Goal: Task Accomplishment & Management: Manage account settings

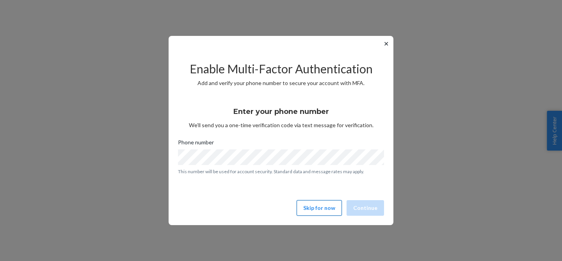
click at [319, 204] on button "Skip for now" at bounding box center [318, 208] width 45 height 16
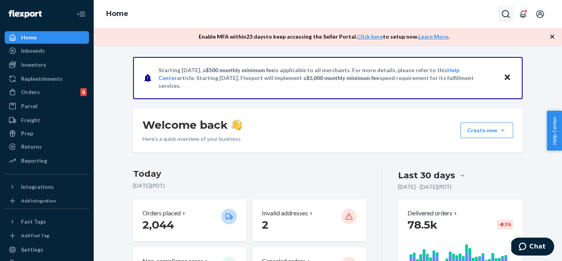
click at [507, 14] on icon "Open Search Box" at bounding box center [505, 13] width 9 height 9
paste input "MU02415611106"
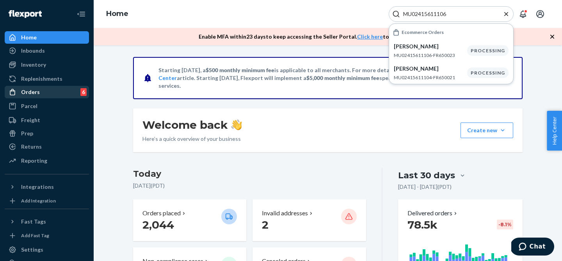
type input "MU02415611106"
click at [29, 92] on div "Orders" at bounding box center [30, 92] width 19 height 8
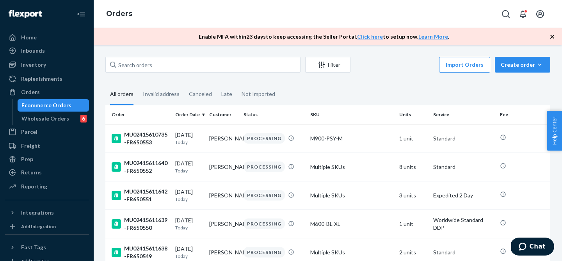
click at [553, 38] on icon "button" at bounding box center [552, 37] width 8 height 8
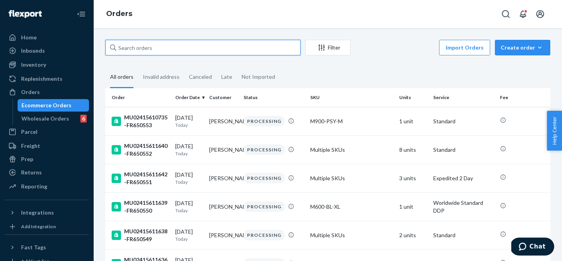
click at [227, 48] on input "text" at bounding box center [202, 48] width 195 height 16
paste input "MU02415611106"
type input "MU02415611106"
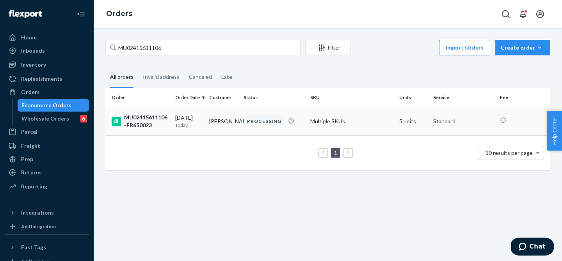
click at [147, 119] on div "MU02415611106-FR650023" at bounding box center [140, 121] width 57 height 16
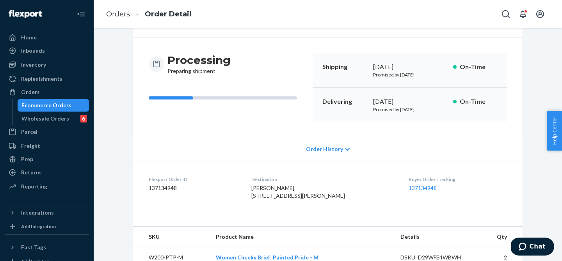
scroll to position [73, 0]
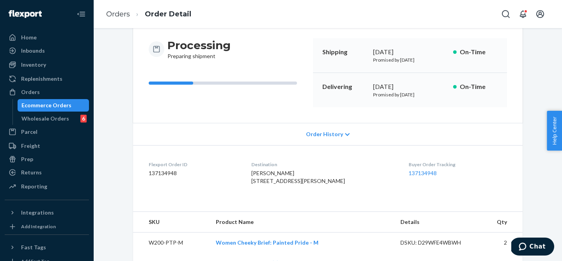
click at [324, 132] on span "Order History" at bounding box center [324, 134] width 37 height 8
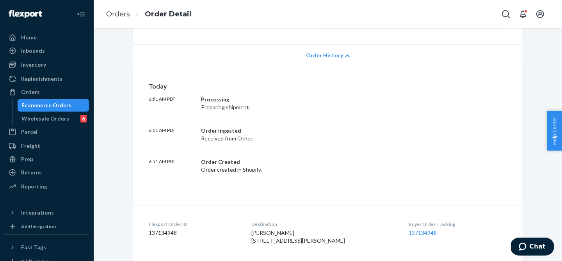
scroll to position [0, 0]
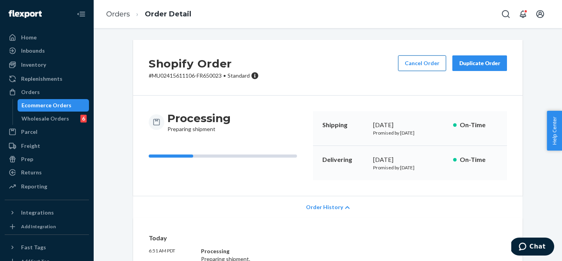
click at [414, 66] on button "Cancel Order" at bounding box center [422, 63] width 48 height 16
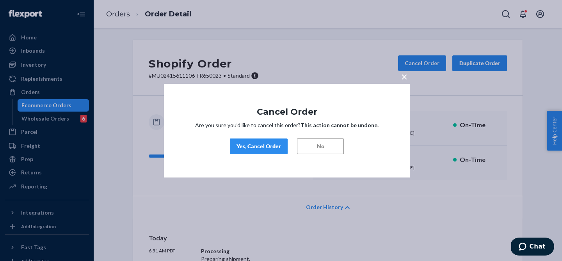
click at [264, 148] on div "Yes, Cancel Order" at bounding box center [258, 146] width 44 height 8
